Goal: Register for event/course

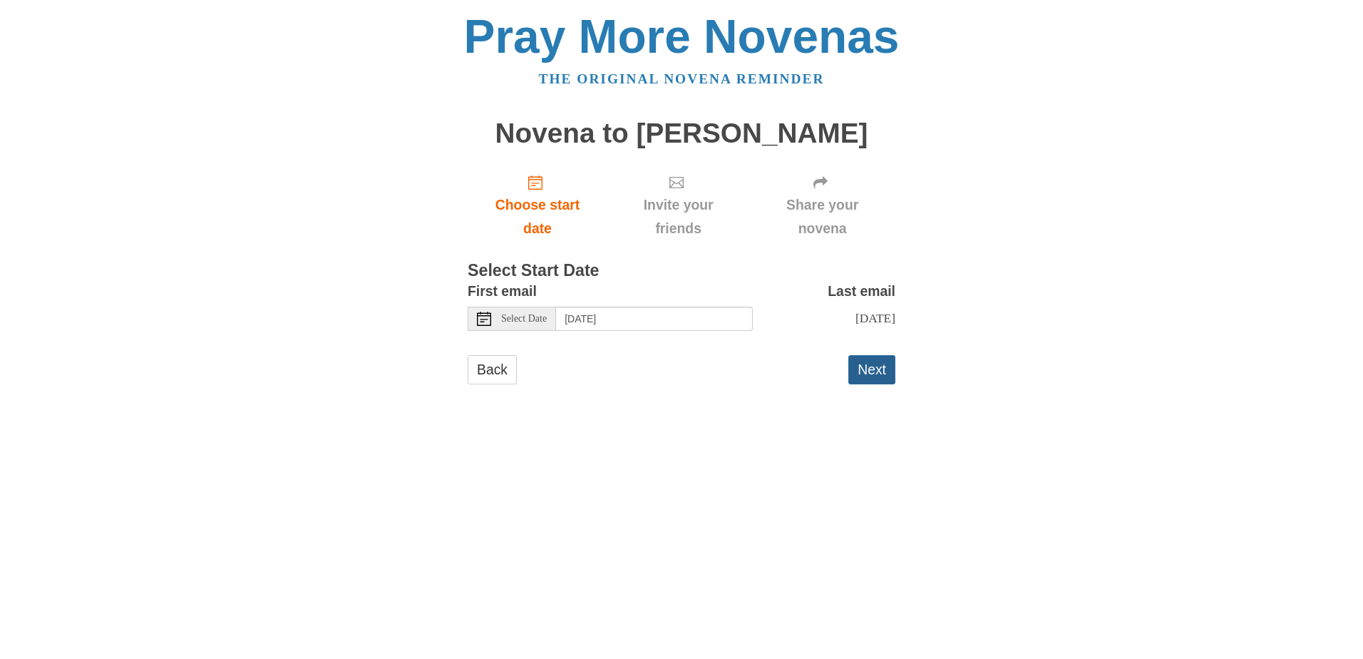
click at [862, 377] on button "Next" at bounding box center [871, 369] width 47 height 29
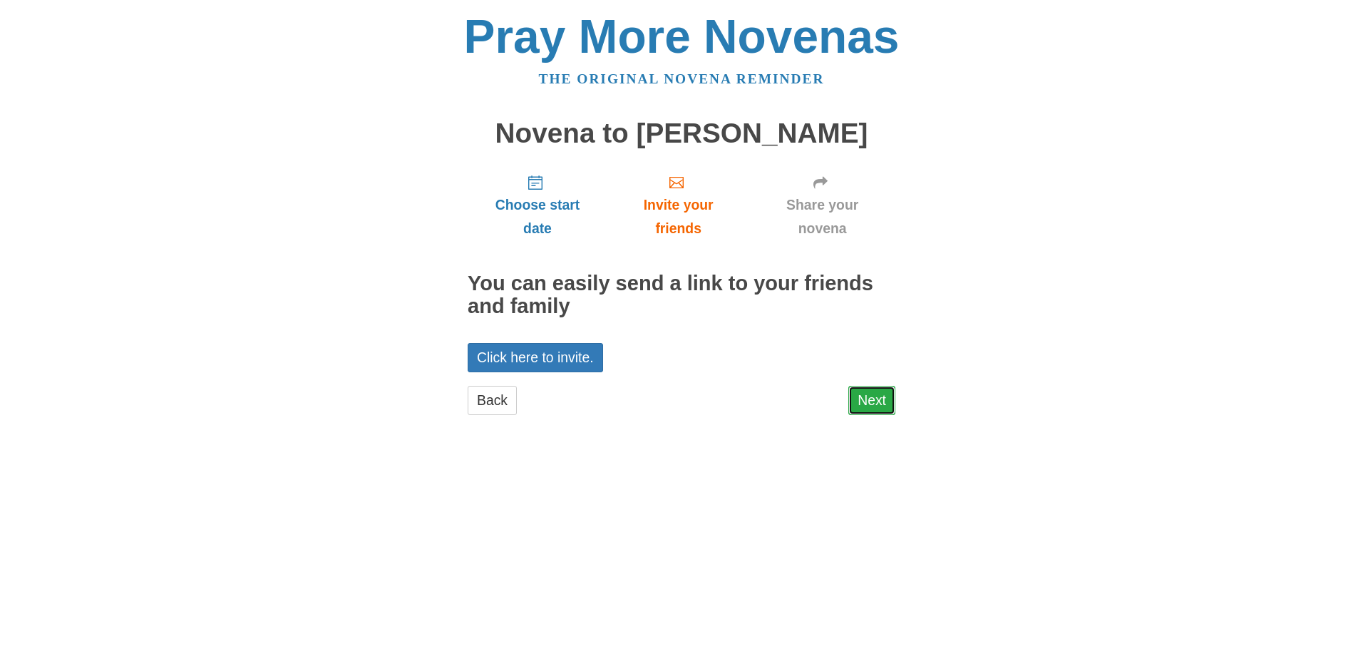
click at [868, 406] on link "Next" at bounding box center [871, 400] width 47 height 29
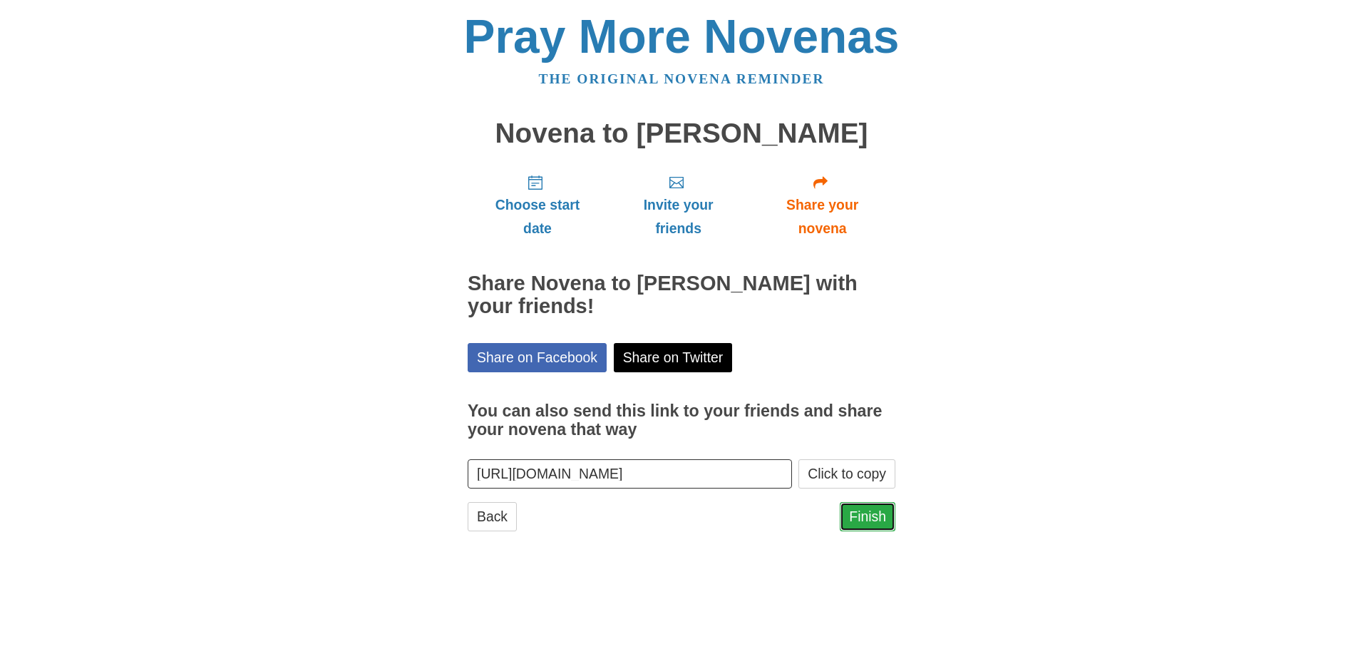
click at [867, 508] on link "Finish" at bounding box center [868, 516] width 56 height 29
